Goal: Transaction & Acquisition: Purchase product/service

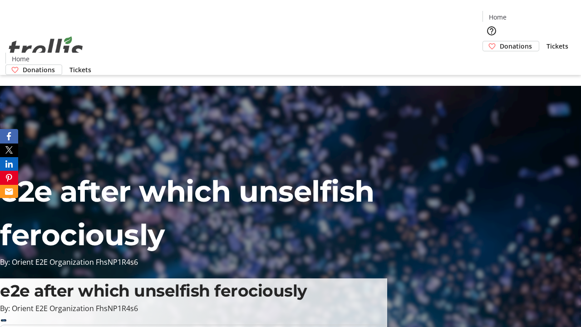
click at [500, 41] on span "Donations" at bounding box center [516, 46] width 32 height 10
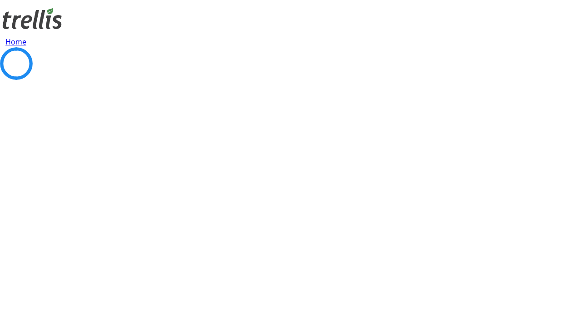
select select "CA"
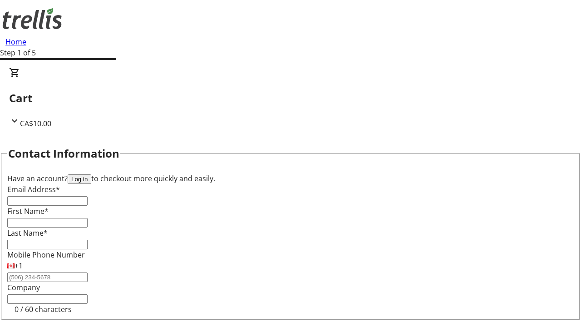
click at [91, 174] on button "Log in" at bounding box center [80, 179] width 24 height 10
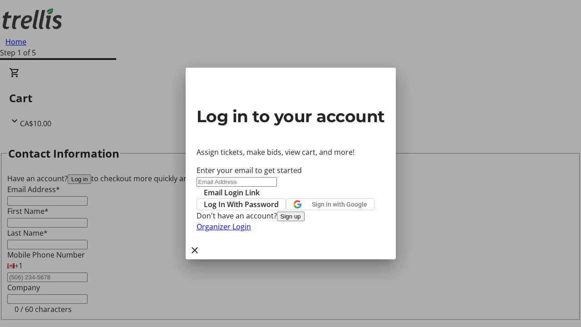
click at [305, 221] on button "Sign up" at bounding box center [291, 217] width 28 height 10
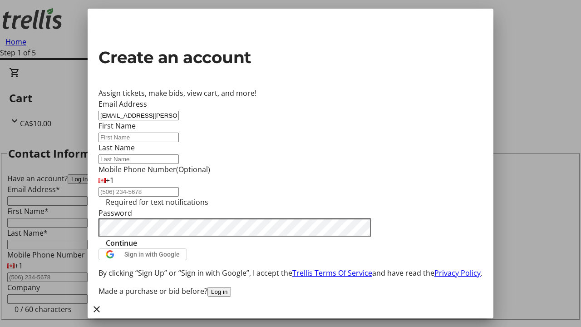
type input "[EMAIL_ADDRESS][PERSON_NAME][DOMAIN_NAME]"
type input "Elta"
type input "[PERSON_NAME]"
click at [137, 248] on span "Continue" at bounding box center [121, 242] width 31 height 11
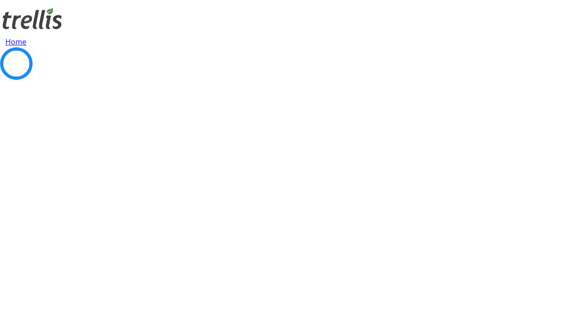
select select "CA"
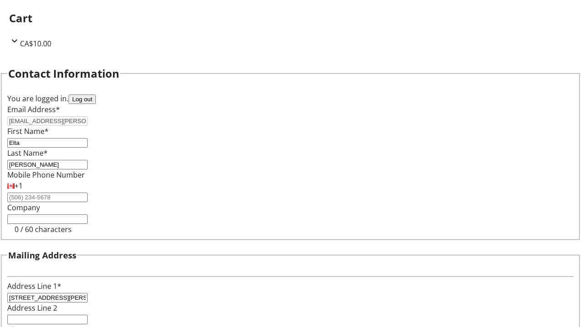
select select "BC"
type input "Kelowna"
type input "V1Y 0C2"
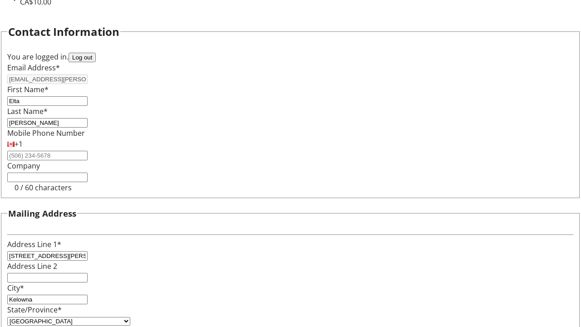
scroll to position [55, 0]
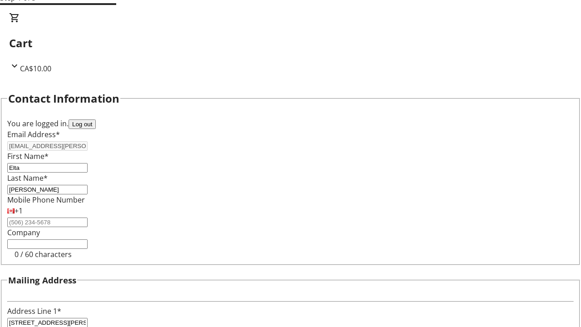
select select "BC"
select select "CA"
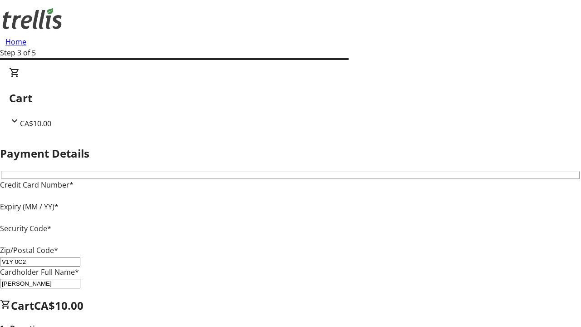
type input "V1Y 0C2"
